Goal: Task Accomplishment & Management: Use online tool/utility

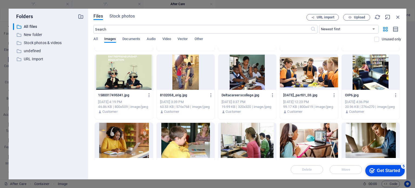
scroll to position [1298, 0]
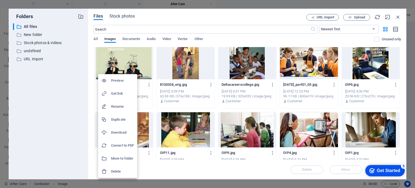
click at [117, 172] on h6 "Delete" at bounding box center [122, 171] width 23 height 6
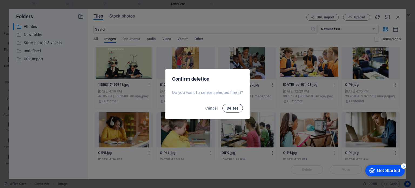
click at [235, 106] on span "Delete" at bounding box center [233, 108] width 12 height 4
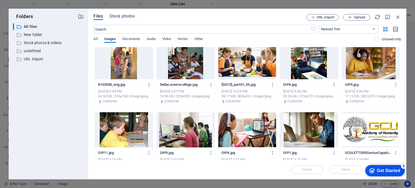
click at [3, 27] on div "Folders ​ All files All files ​ New folder New folder ​ Stock photos & videos S…" at bounding box center [207, 94] width 415 height 188
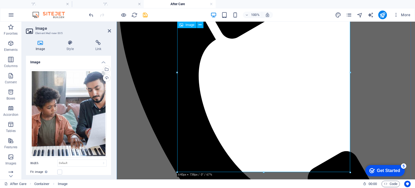
scroll to position [189, 0]
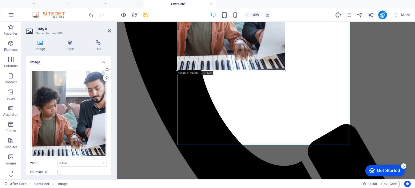
drag, startPoint x: 350, startPoint y: 146, endPoint x: 167, endPoint y: 46, distance: 208.3
type input "399"
select select "px"
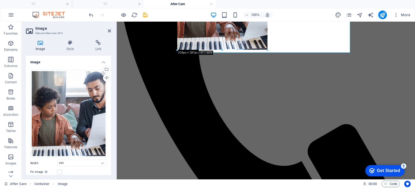
drag, startPoint x: 287, startPoint y: 71, endPoint x: 269, endPoint y: 41, distance: 35.3
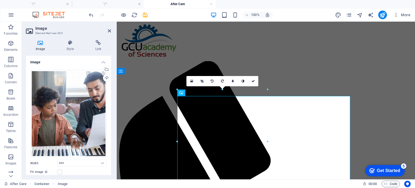
scroll to position [0, 0]
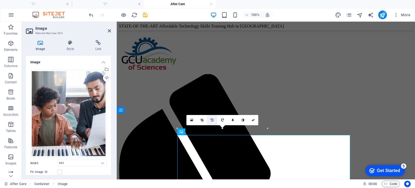
click at [213, 120] on icon at bounding box center [212, 119] width 3 height 3
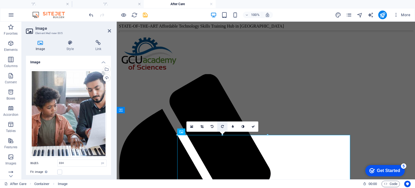
click at [223, 125] on icon at bounding box center [222, 126] width 3 height 3
click at [91, 15] on icon "undo" at bounding box center [91, 15] width 6 height 6
type input "399"
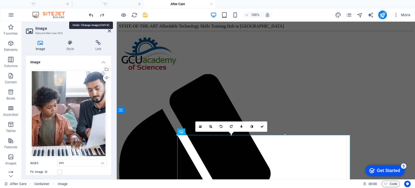
click at [91, 15] on icon "undo" at bounding box center [91, 15] width 6 height 6
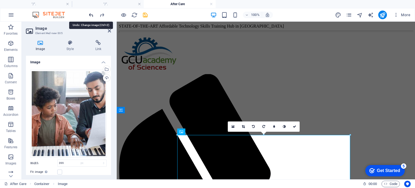
select select "DISABLED_OPTION_VALUE"
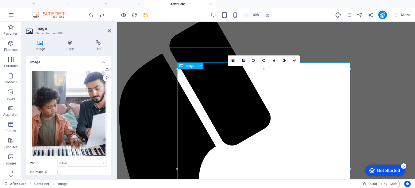
scroll to position [54, 0]
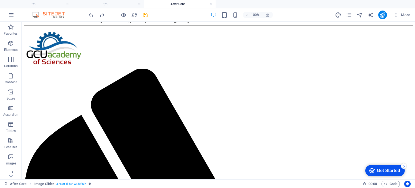
scroll to position [0, 0]
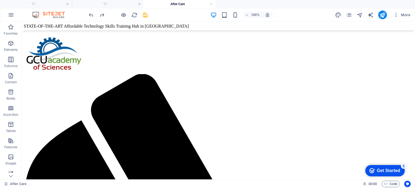
drag, startPoint x: 48, startPoint y: 70, endPoint x: 53, endPoint y: 111, distance: 41.4
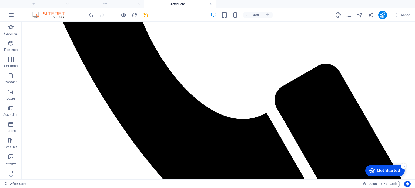
scroll to position [318, 0]
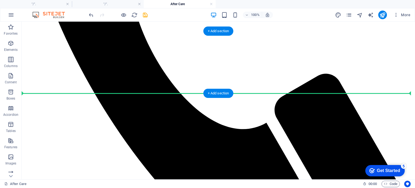
drag, startPoint x: 53, startPoint y: 114, endPoint x: 63, endPoint y: 85, distance: 30.7
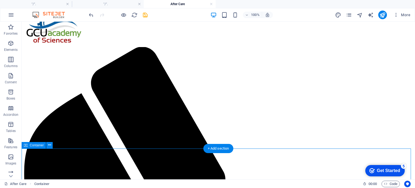
scroll to position [34, 0]
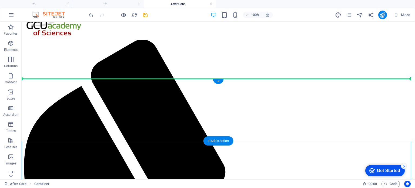
drag, startPoint x: 97, startPoint y: 168, endPoint x: 87, endPoint y: 97, distance: 71.6
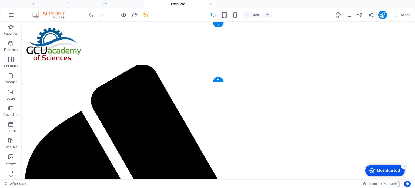
scroll to position [0, 0]
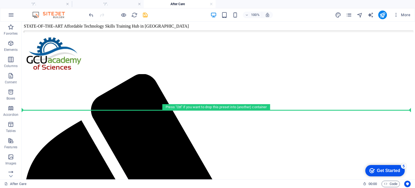
drag, startPoint x: 38, startPoint y: 67, endPoint x: 41, endPoint y: 110, distance: 43.3
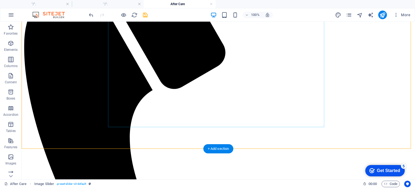
scroll to position [162, 0]
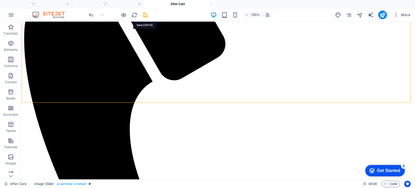
click at [146, 14] on icon "save" at bounding box center [145, 15] width 6 height 6
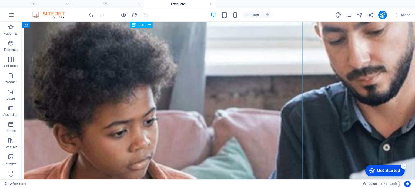
scroll to position [826, 0]
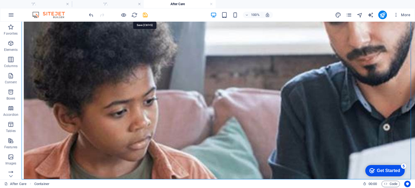
click at [144, 14] on icon "save" at bounding box center [145, 15] width 6 height 6
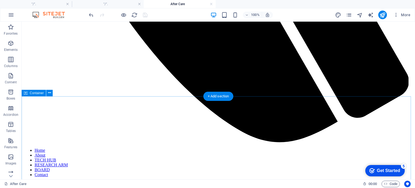
scroll to position [387, 0]
